Goal: Complete application form

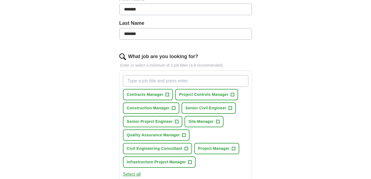
scroll to position [144, 0]
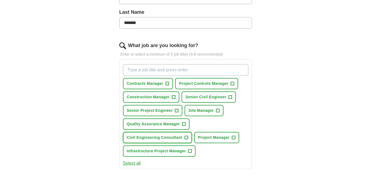
click at [146, 137] on span "Civil Engineering Consultant" at bounding box center [154, 138] width 55 height 6
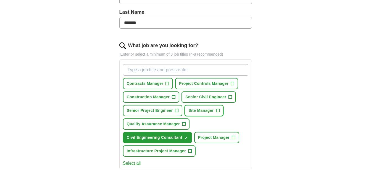
click at [199, 110] on span "Site Manager" at bounding box center [200, 111] width 25 height 6
click at [160, 108] on span "Senior Project Engineer" at bounding box center [150, 111] width 46 height 6
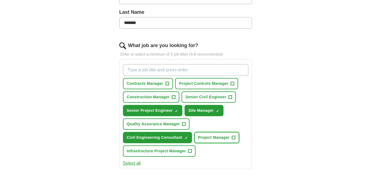
click at [219, 140] on span "Project Manager" at bounding box center [213, 138] width 31 height 6
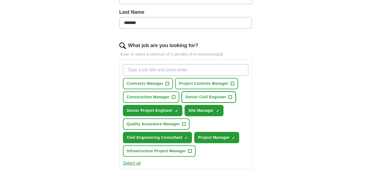
click at [200, 96] on span "Senior Civil Engineer" at bounding box center [205, 97] width 41 height 6
click at [166, 70] on input "What job are you looking for?" at bounding box center [185, 70] width 125 height 12
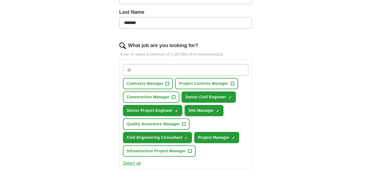
type input "c"
click at [77, 104] on div "ApplyIQ Let ApplyIQ do the hard work of searching and applying for jobs. Just t…" at bounding box center [185, 94] width 353 height 443
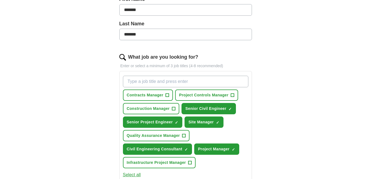
scroll to position [133, 0]
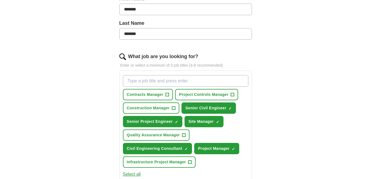
click at [179, 81] on input "What job are you looking for?" at bounding box center [185, 81] width 125 height 12
click at [99, 97] on div "Let ApplyIQ do the hard work of searching and applying for jobs. Just tell us w…" at bounding box center [185, 121] width 177 height 412
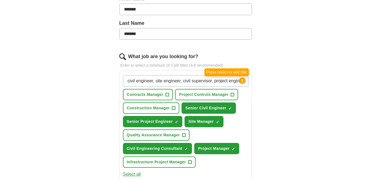
click at [242, 80] on icon at bounding box center [242, 80] width 1 height 3
click at [243, 92] on div "civil engineer, site engineer, civil supervisor, project engineer assistant Pre…" at bounding box center [186, 121] width 128 height 97
click at [235, 82] on input "civil engineer, site engineer, civil supervisor, project engineer assistant" at bounding box center [185, 81] width 125 height 12
click at [91, 90] on div "ApplyIQ Let ApplyIQ do the hard work of searching and applying for jobs. Just t…" at bounding box center [185, 105] width 353 height 443
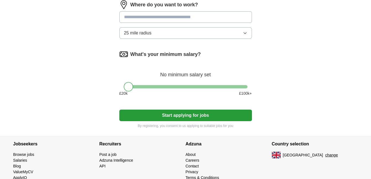
scroll to position [331, 0]
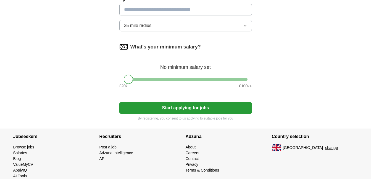
click at [245, 26] on icon "button" at bounding box center [245, 25] width 4 height 4
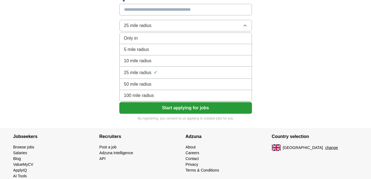
click at [147, 95] on span "100 mile radius" at bounding box center [139, 95] width 30 height 7
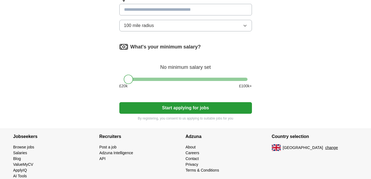
click at [193, 106] on button "Start applying for jobs" at bounding box center [185, 108] width 133 height 12
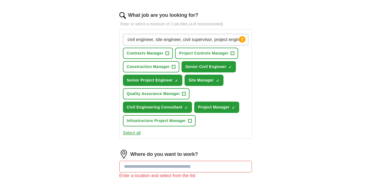
scroll to position [177, 0]
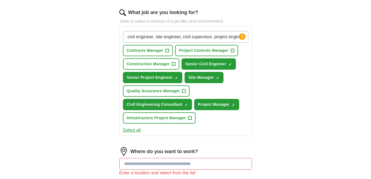
click at [247, 38] on input "civil engineer, site engineer, civil supervisor, project engineer assistant," at bounding box center [185, 37] width 125 height 12
type input "civil engineer, site engineer, civil supervisor."
click at [94, 57] on div "ApplyIQ Let ApplyIQ do the hard work of searching and applying for jobs. Just t…" at bounding box center [185, 85] width 353 height 490
click at [216, 37] on input "civil engineer, site engineer, civil supervisor." at bounding box center [185, 37] width 125 height 12
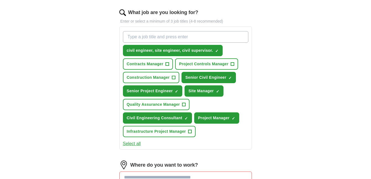
click at [86, 60] on div "ApplyIQ Let ApplyIQ do the hard work of searching and applying for jobs. Just t…" at bounding box center [185, 92] width 353 height 504
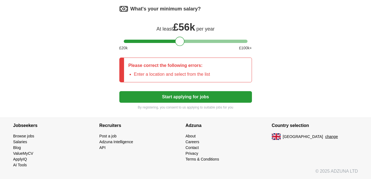
scroll to position [390, 0]
click at [180, 28] on div "What's your minimum salary? At least £ 56k per year £ 20 k £ 100 k+" at bounding box center [185, 29] width 133 height 51
click at [173, 40] on div at bounding box center [186, 41] width 124 height 3
click at [168, 39] on div "What's your minimum salary? At least £ 51k per year £ 20 k £ 100 k+" at bounding box center [185, 29] width 133 height 51
click at [166, 40] on div at bounding box center [186, 41] width 124 height 3
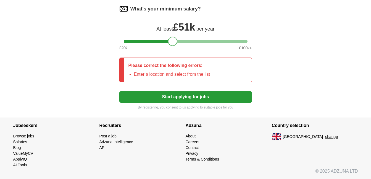
click at [172, 41] on div at bounding box center [186, 41] width 124 height 3
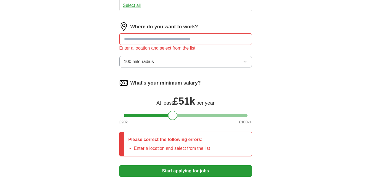
scroll to position [301, 0]
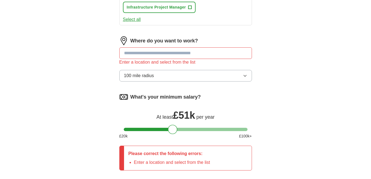
click at [138, 52] on input at bounding box center [185, 53] width 133 height 12
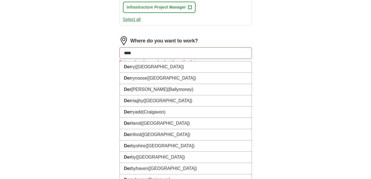
type input "*****"
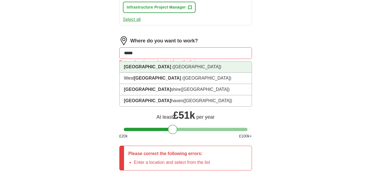
click at [129, 65] on strong "[GEOGRAPHIC_DATA]" at bounding box center [147, 67] width 47 height 5
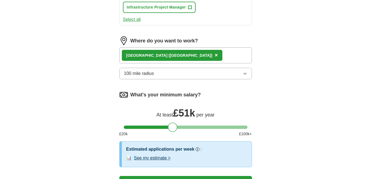
click at [215, 55] on span "×" at bounding box center [216, 55] width 3 height 6
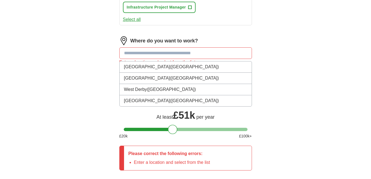
click at [166, 55] on input at bounding box center [185, 53] width 133 height 12
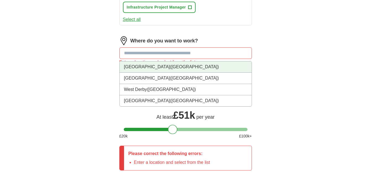
click at [134, 68] on li "[GEOGRAPHIC_DATA] ([GEOGRAPHIC_DATA])" at bounding box center [186, 67] width 132 height 11
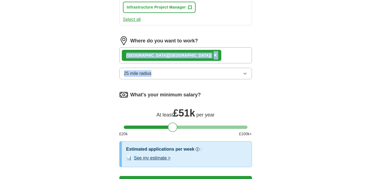
drag, startPoint x: 102, startPoint y: 61, endPoint x: 245, endPoint y: 74, distance: 143.9
click at [245, 74] on icon "button" at bounding box center [245, 74] width 4 height 4
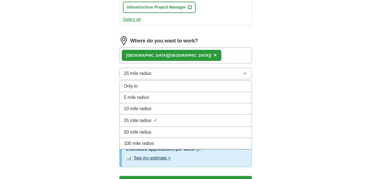
click at [158, 145] on div "100 mile radius" at bounding box center [185, 144] width 123 height 7
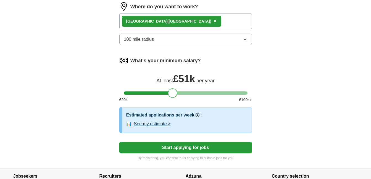
scroll to position [345, 0]
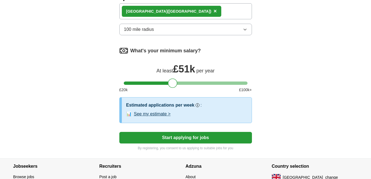
click at [195, 137] on button "Start applying for jobs" at bounding box center [185, 138] width 133 height 12
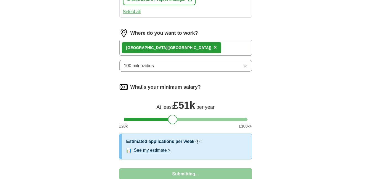
select select "**"
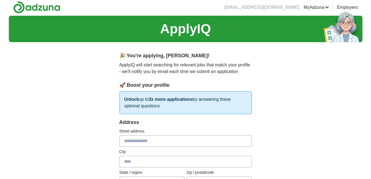
scroll to position [0, 0]
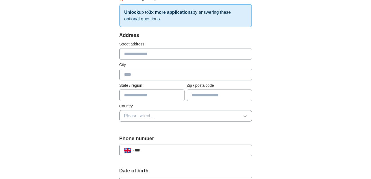
scroll to position [99, 0]
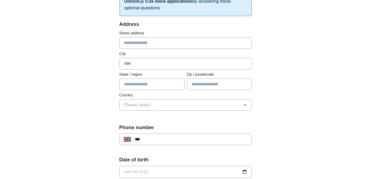
click at [145, 43] on input "text" at bounding box center [185, 43] width 133 height 12
type input "**"
click at [123, 64] on input "text" at bounding box center [185, 64] width 133 height 12
type input "*****"
click at [103, 63] on div "**********" at bounding box center [185, 180] width 177 height 464
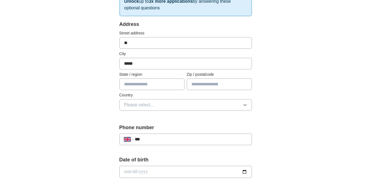
click at [91, 83] on div "**********" at bounding box center [185, 164] width 353 height 495
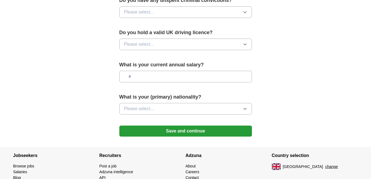
scroll to position [394, 0]
